Goal: Obtain resource: Download file/media

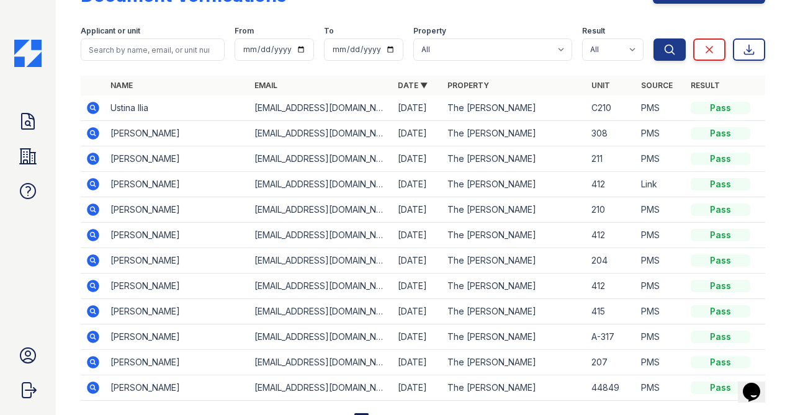
scroll to position [63, 0]
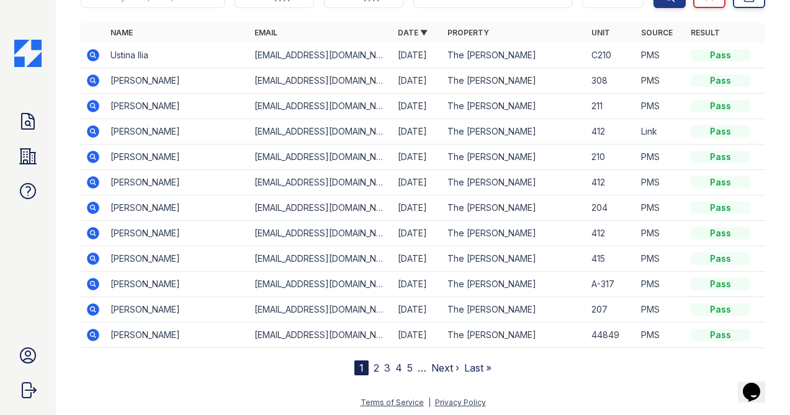
scroll to position [96, 0]
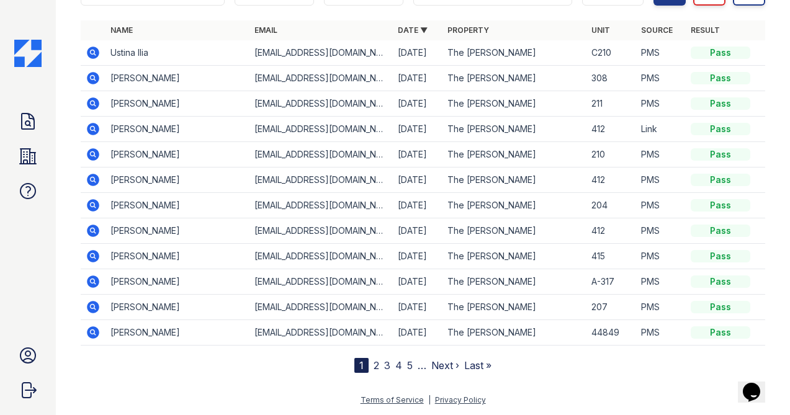
click at [96, 52] on icon at bounding box center [93, 53] width 12 height 12
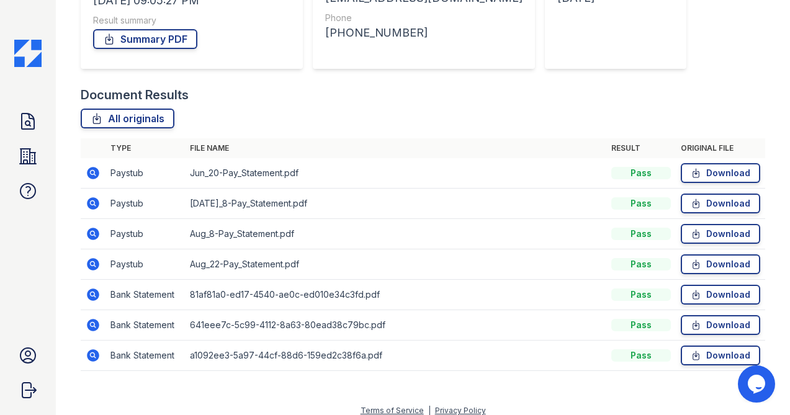
scroll to position [230, 0]
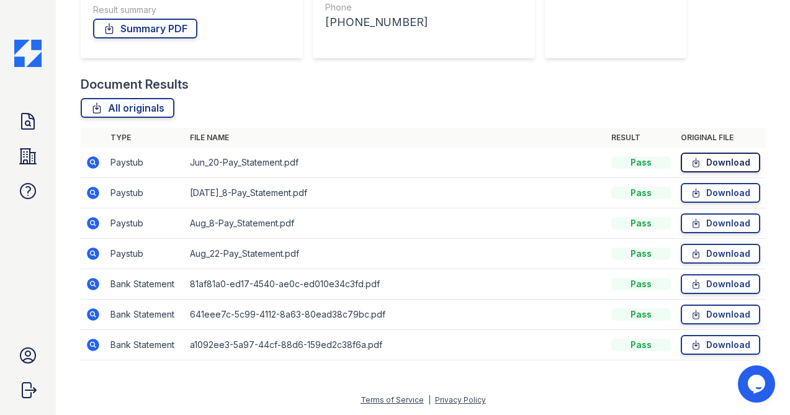
click at [699, 156] on link "Download" at bounding box center [720, 163] width 79 height 20
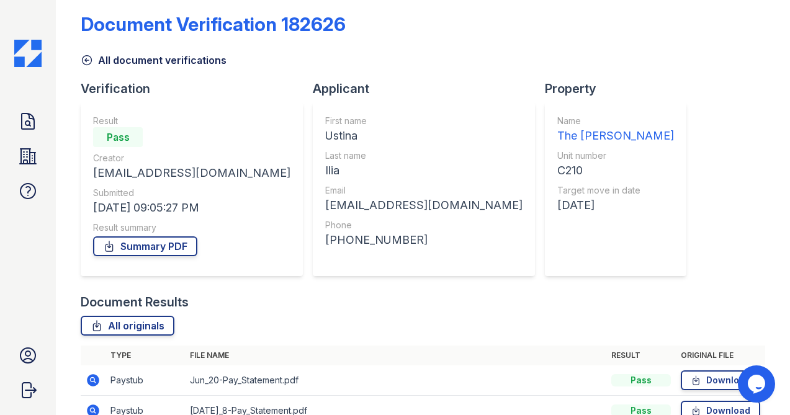
scroll to position [0, 0]
